Goal: Information Seeking & Learning: Learn about a topic

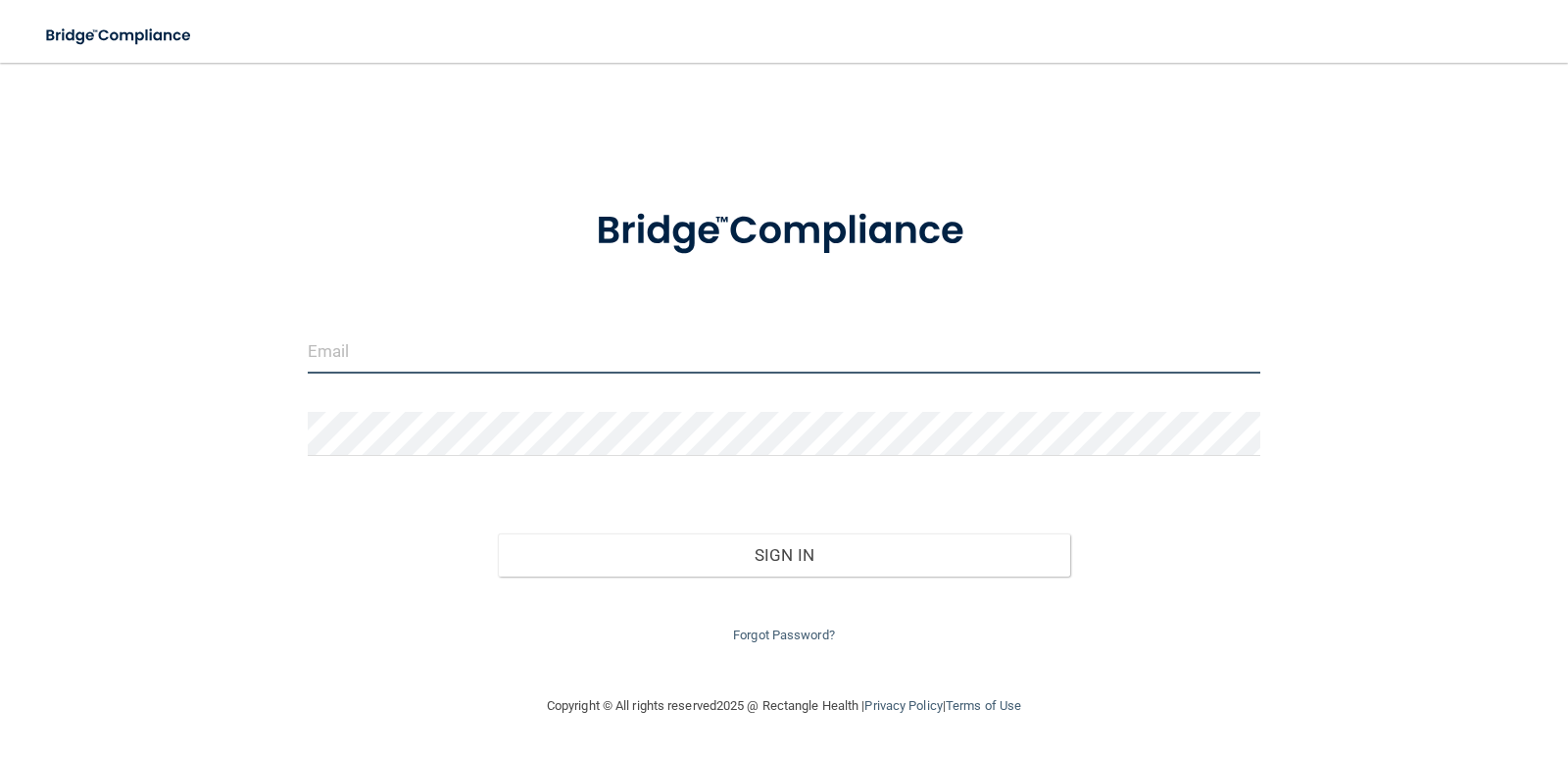
click at [598, 338] on input "email" at bounding box center [784, 352] width 953 height 44
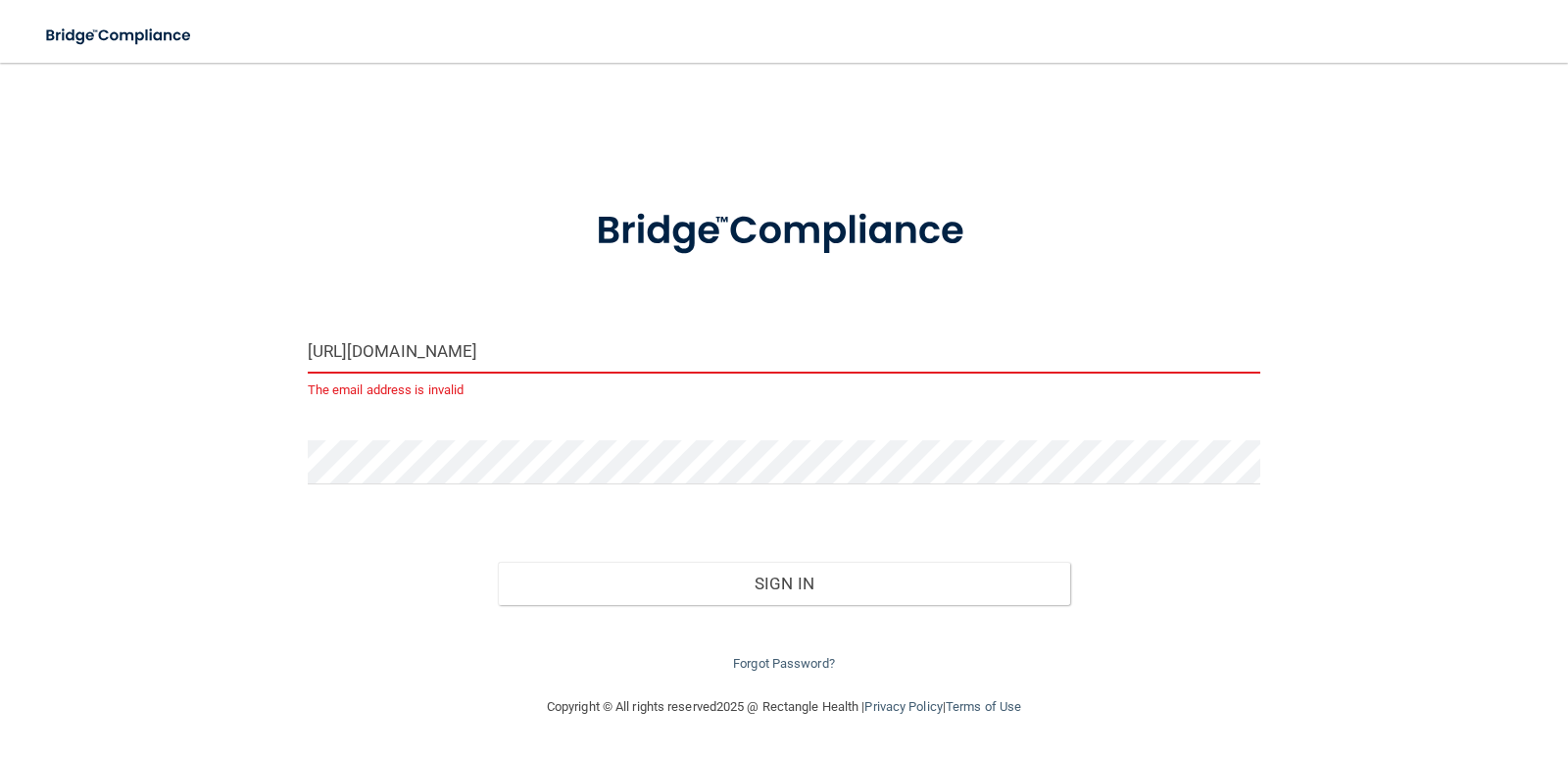
click at [472, 348] on input "[URL][DOMAIN_NAME]" at bounding box center [784, 352] width 953 height 44
click at [465, 348] on input "[URL][DOMAIN_NAME]" at bounding box center [784, 352] width 953 height 44
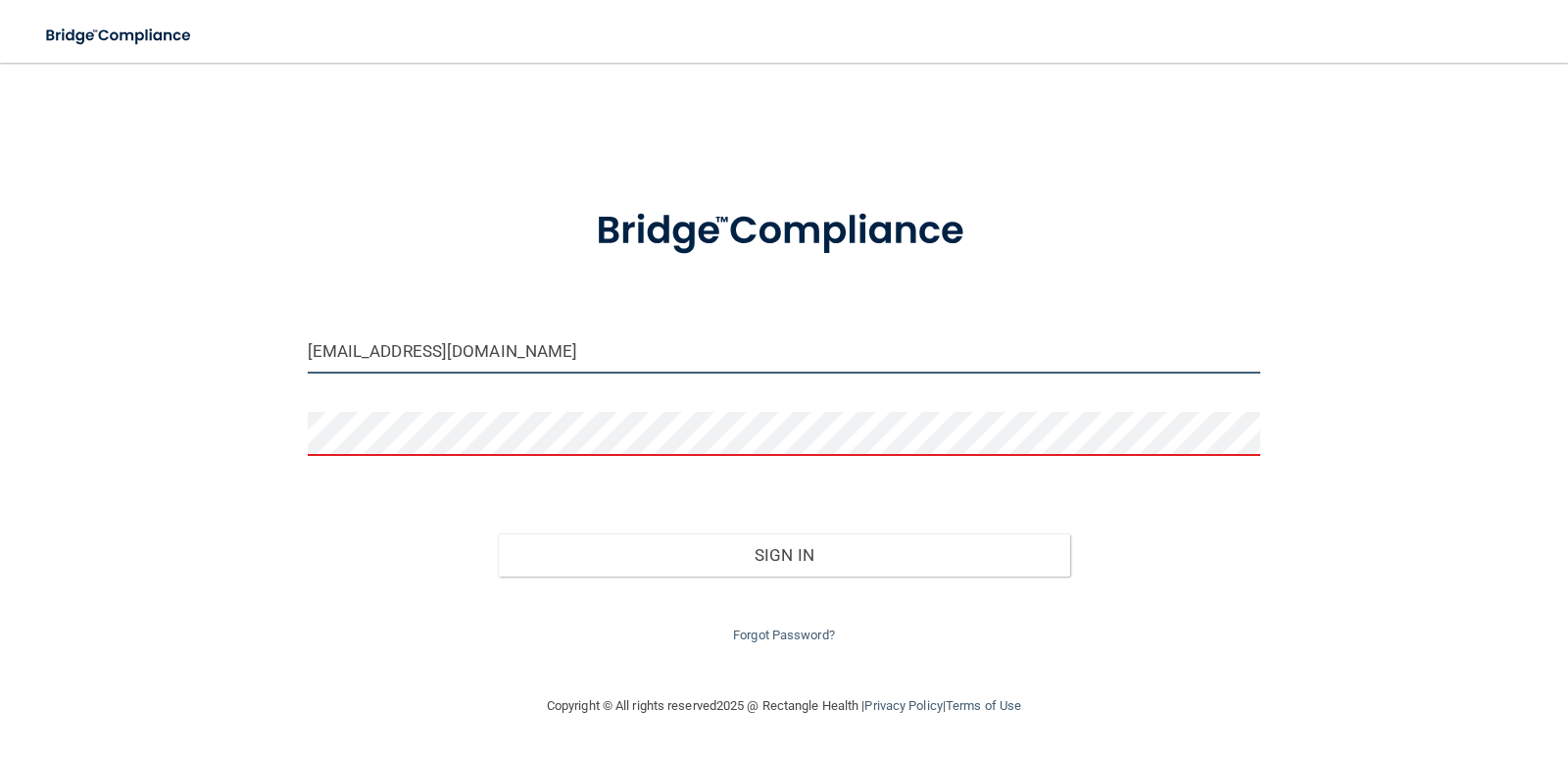
type input "[EMAIL_ADDRESS][DOMAIN_NAME]"
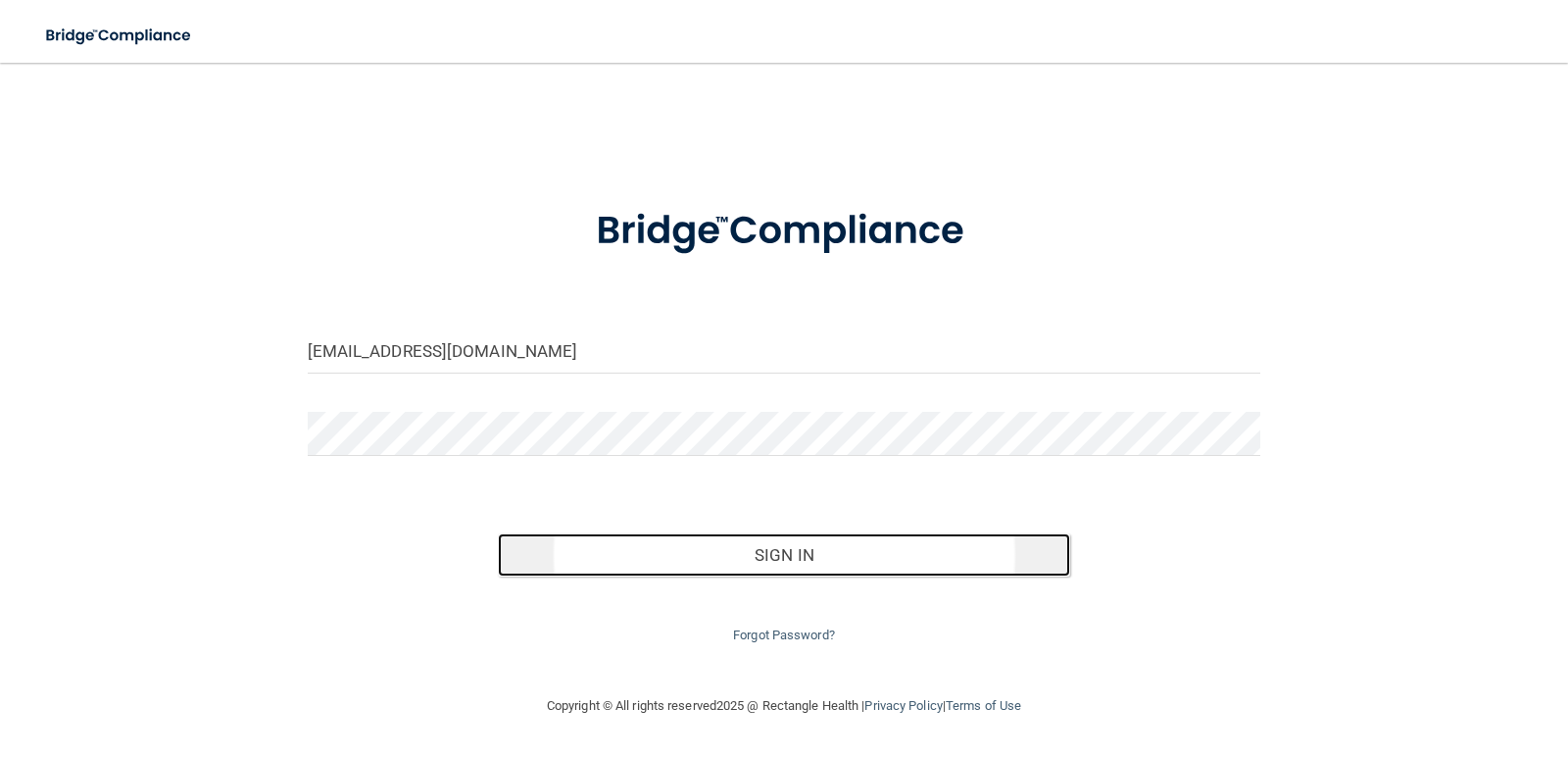
click at [765, 556] on button "Sign In" at bounding box center [784, 554] width 572 height 43
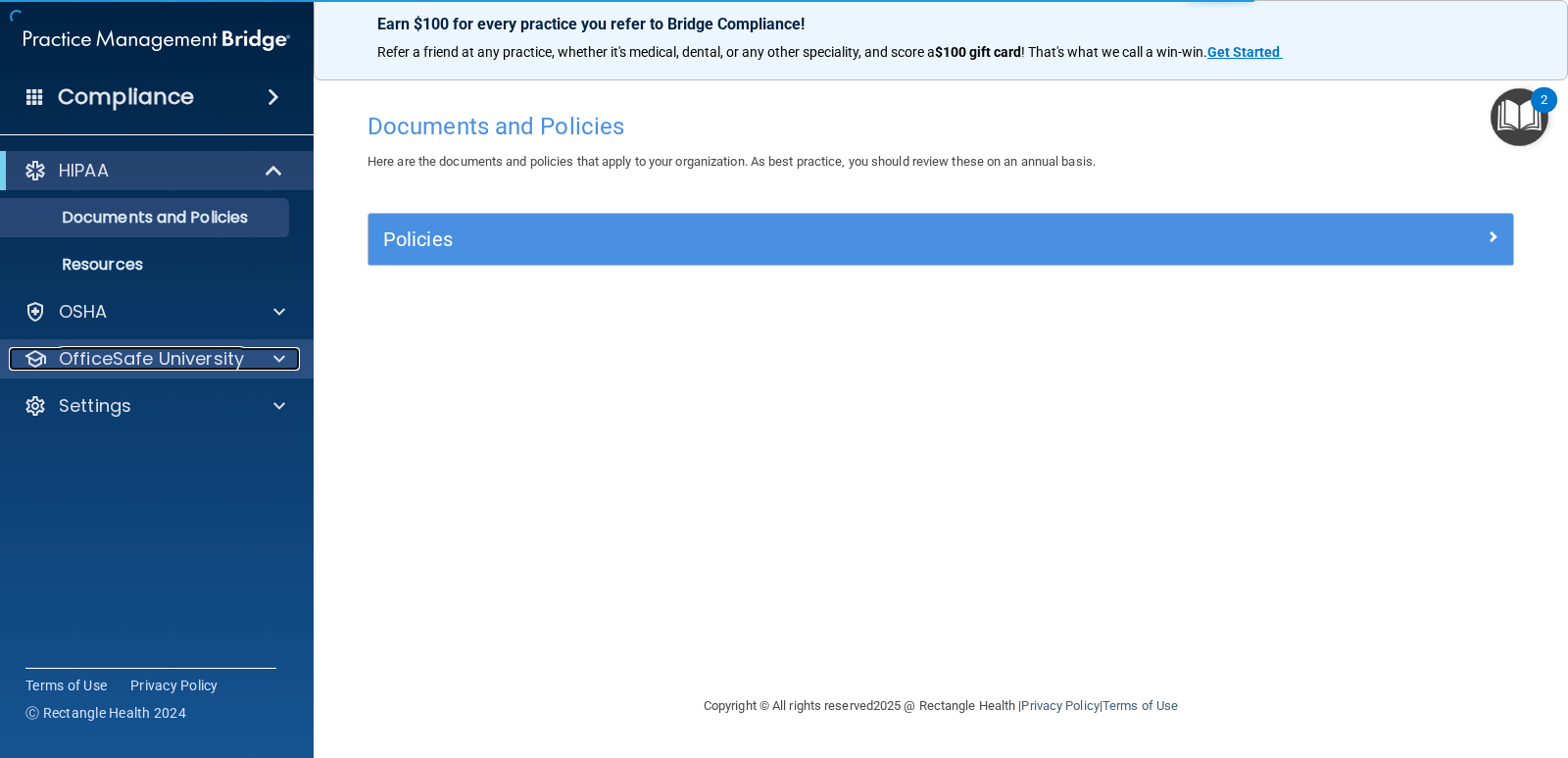
click at [177, 359] on p "OfficeSafe University" at bounding box center [152, 360] width 186 height 24
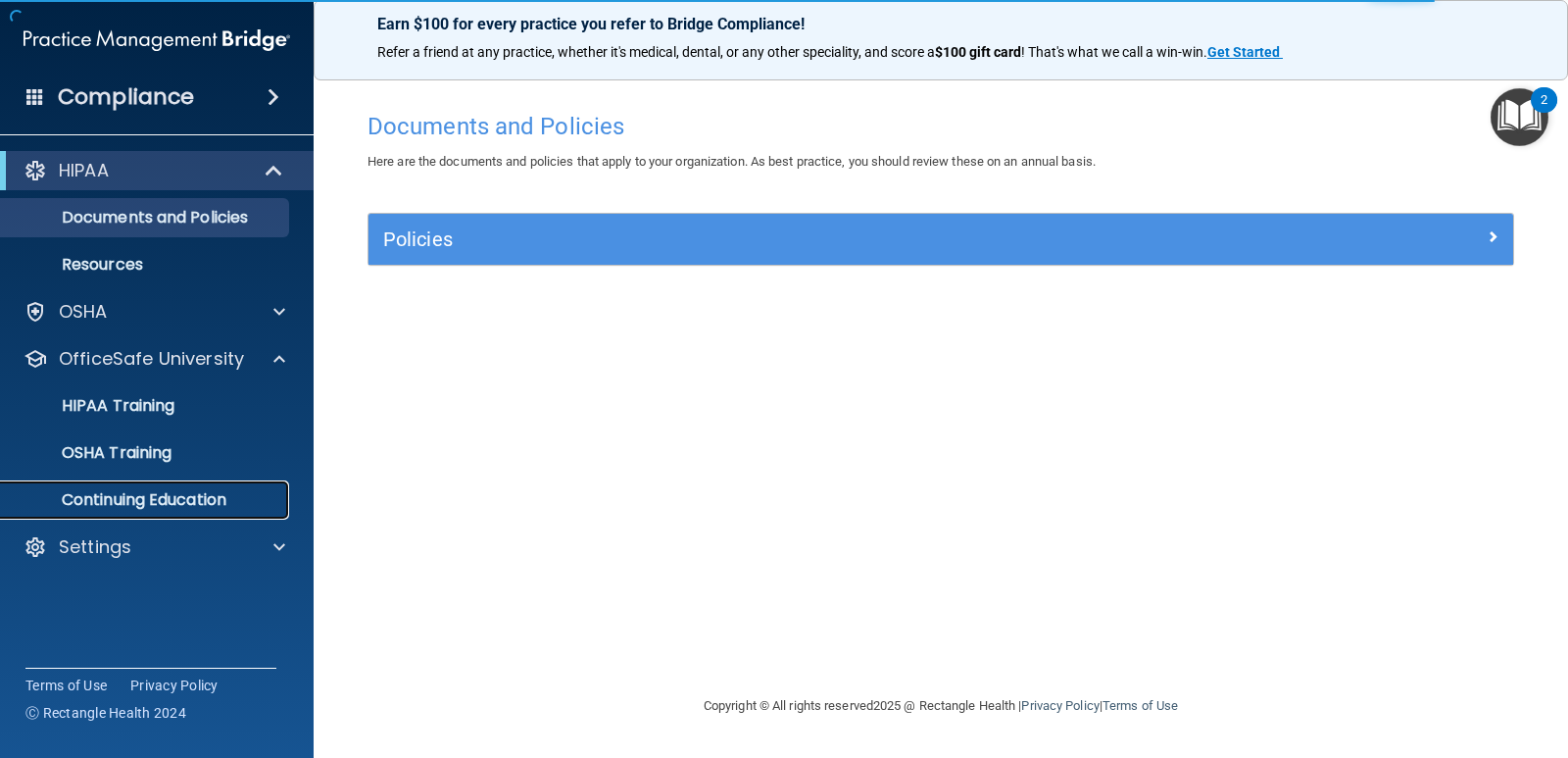
click at [188, 492] on p "Continuing Education" at bounding box center [147, 500] width 267 height 20
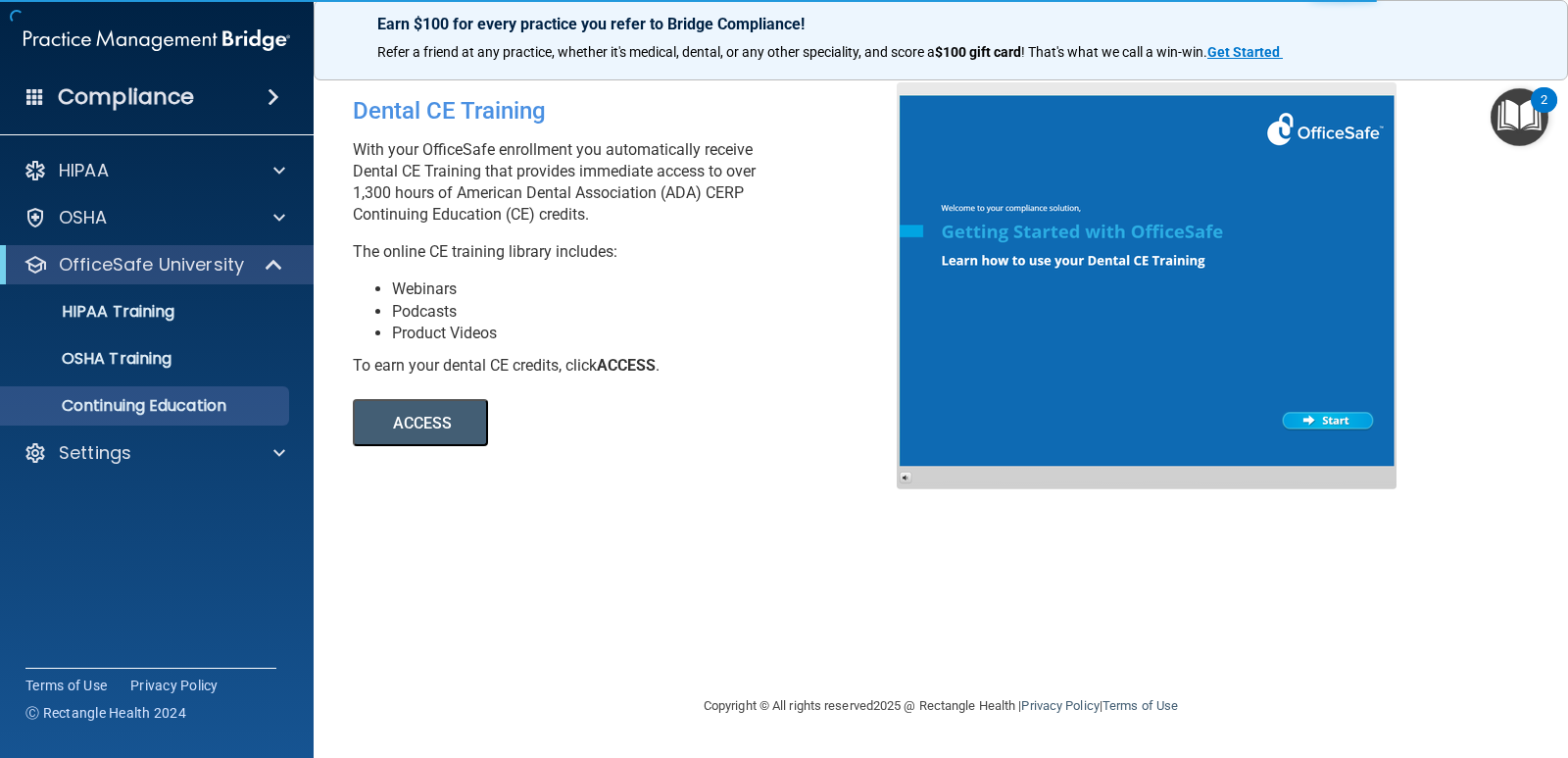
click at [431, 412] on button "ACCESS" at bounding box center [419, 422] width 135 height 47
